Goal: Find specific page/section: Find specific page/section

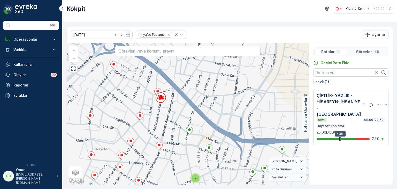
click at [362, 49] on div "Görevler 48" at bounding box center [368, 52] width 38 height 6
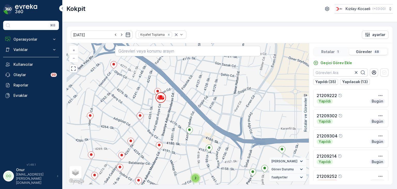
click at [345, 54] on div "Rotalar 1" at bounding box center [331, 52] width 33 height 6
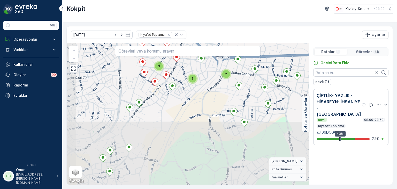
drag, startPoint x: 190, startPoint y: 152, endPoint x: 201, endPoint y: 38, distance: 114.4
click at [201, 38] on div "25.08.2025 Kıyafet Toplama ayarlar 3 3 3 2 21209240 + − Uydu Yol haritası Arazi…" at bounding box center [229, 105] width 327 height 158
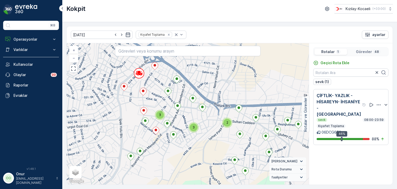
click at [374, 51] on p "48" at bounding box center [376, 52] width 5 height 4
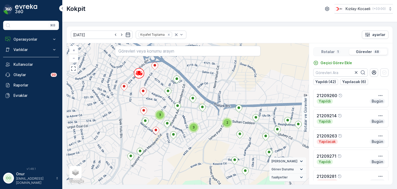
click at [323, 52] on p "Rotalar" at bounding box center [327, 51] width 13 height 5
